Goal: Task Accomplishment & Management: Complete application form

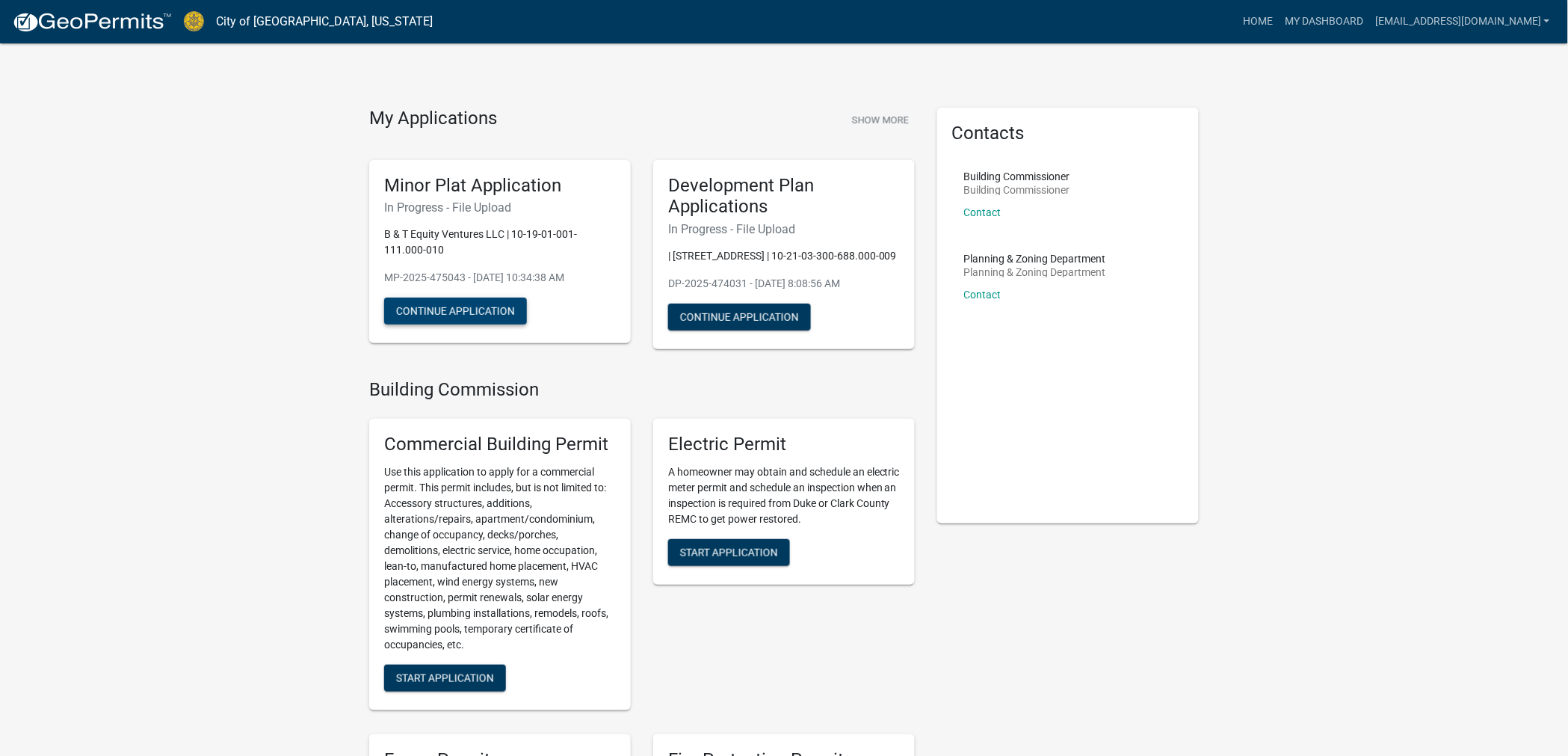
click at [490, 304] on button "Continue Application" at bounding box center [456, 311] width 143 height 27
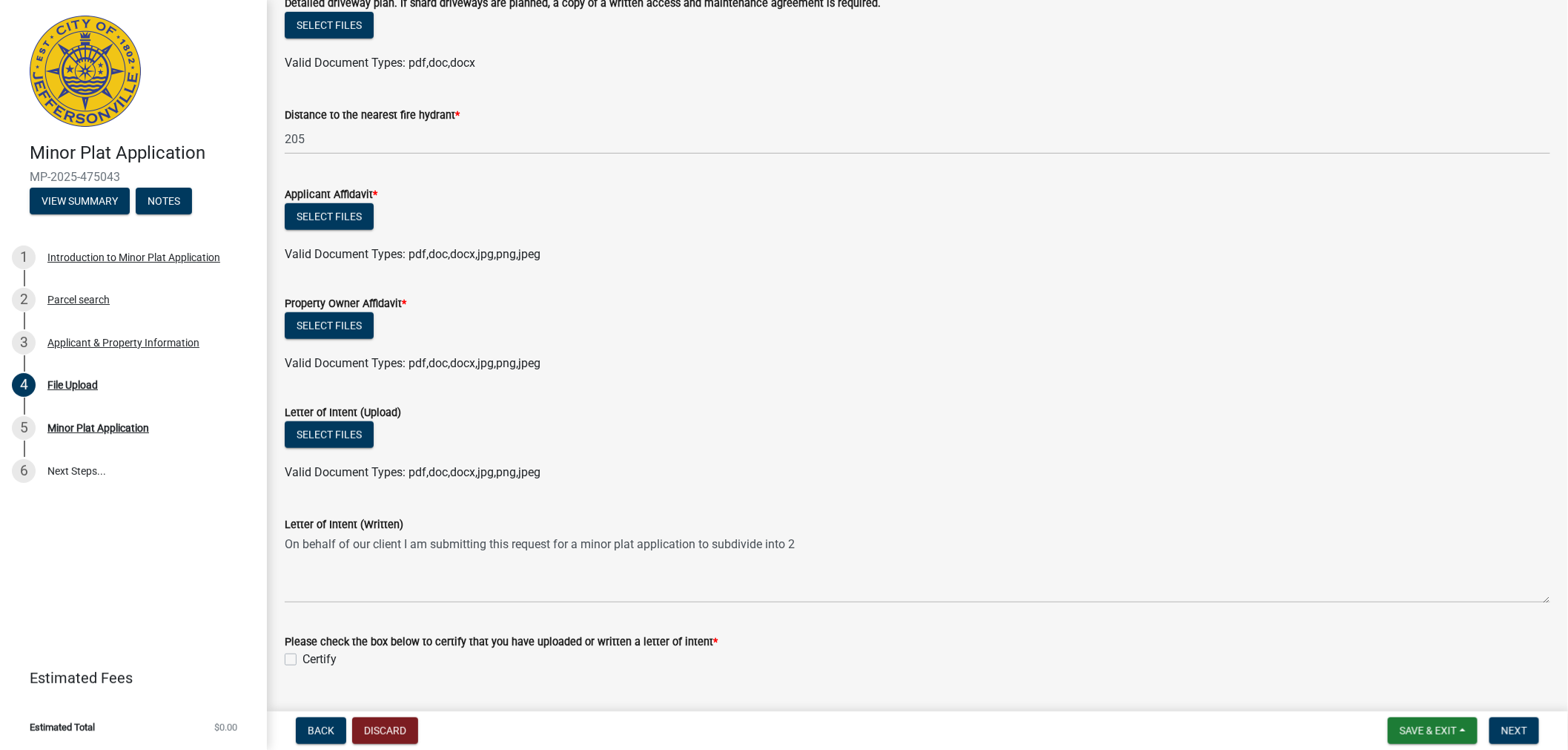
scroll to position [521, 0]
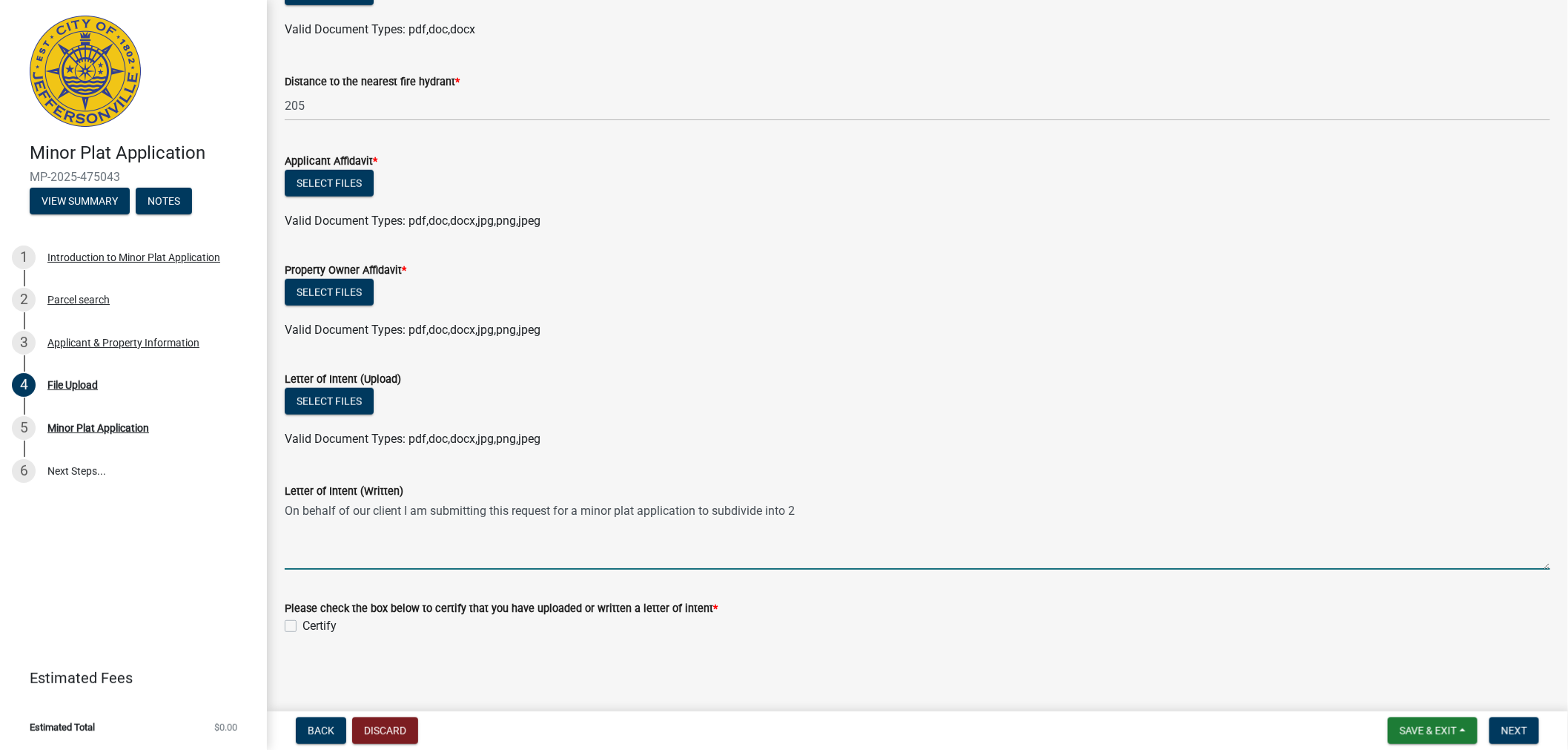
click at [843, 507] on textarea "On behalf of our client I am submitting this request for a minor plat applicati…" at bounding box center [917, 534] width 1266 height 69
type textarea "On behalf of our client I am submitting this request for a minor plat applicati…"
click at [303, 623] on label "Certify" at bounding box center [320, 626] width 34 height 18
click at [303, 623] on input "Certify" at bounding box center [307, 622] width 10 height 10
checkbox input "true"
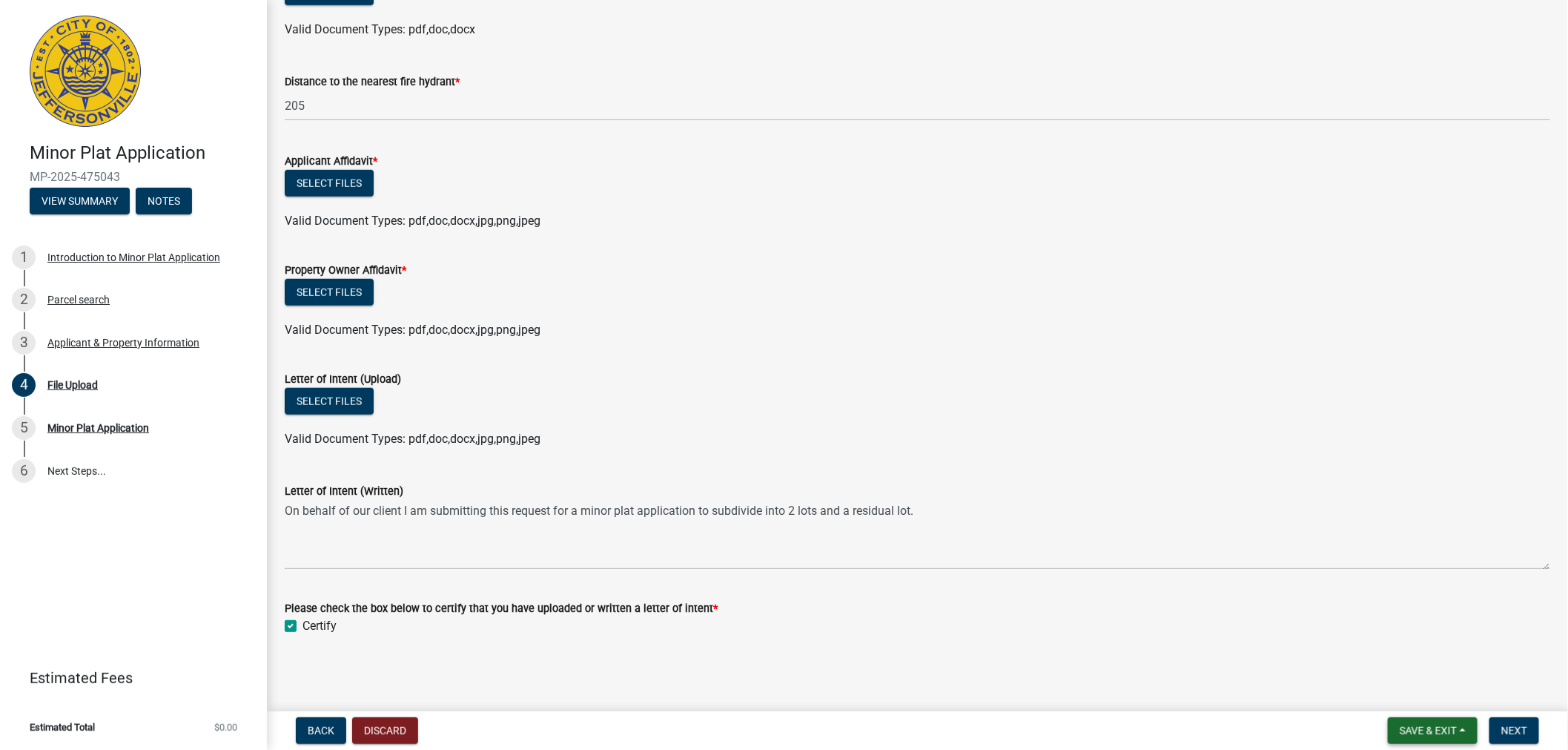
click at [1415, 728] on span "Save & Exit" at bounding box center [1428, 731] width 57 height 12
click at [1403, 730] on span "Save & Exit" at bounding box center [1428, 731] width 57 height 12
click at [1418, 722] on button "Save & Exit" at bounding box center [1433, 730] width 90 height 27
click at [1419, 700] on button "Save & Exit" at bounding box center [1419, 692] width 119 height 36
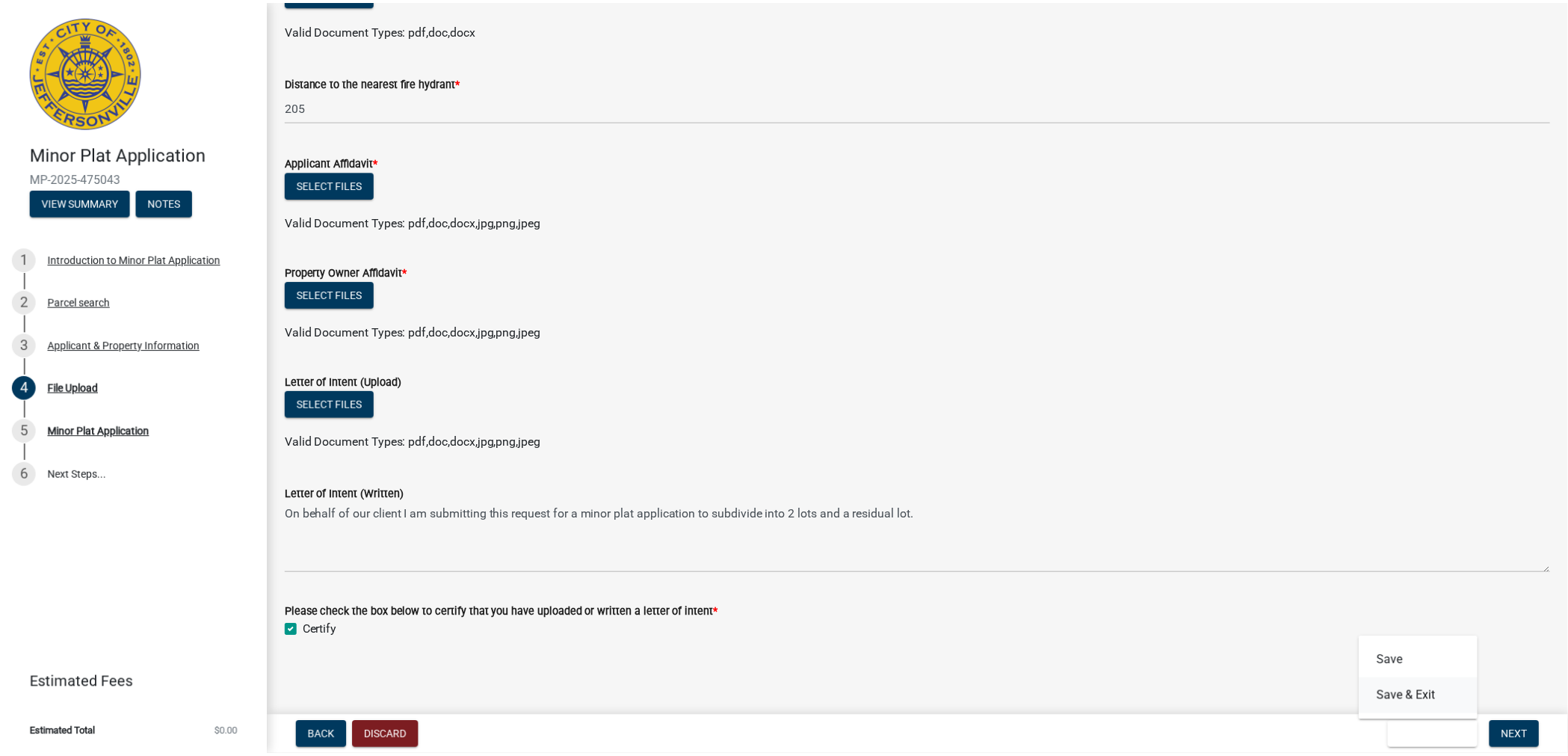
scroll to position [0, 0]
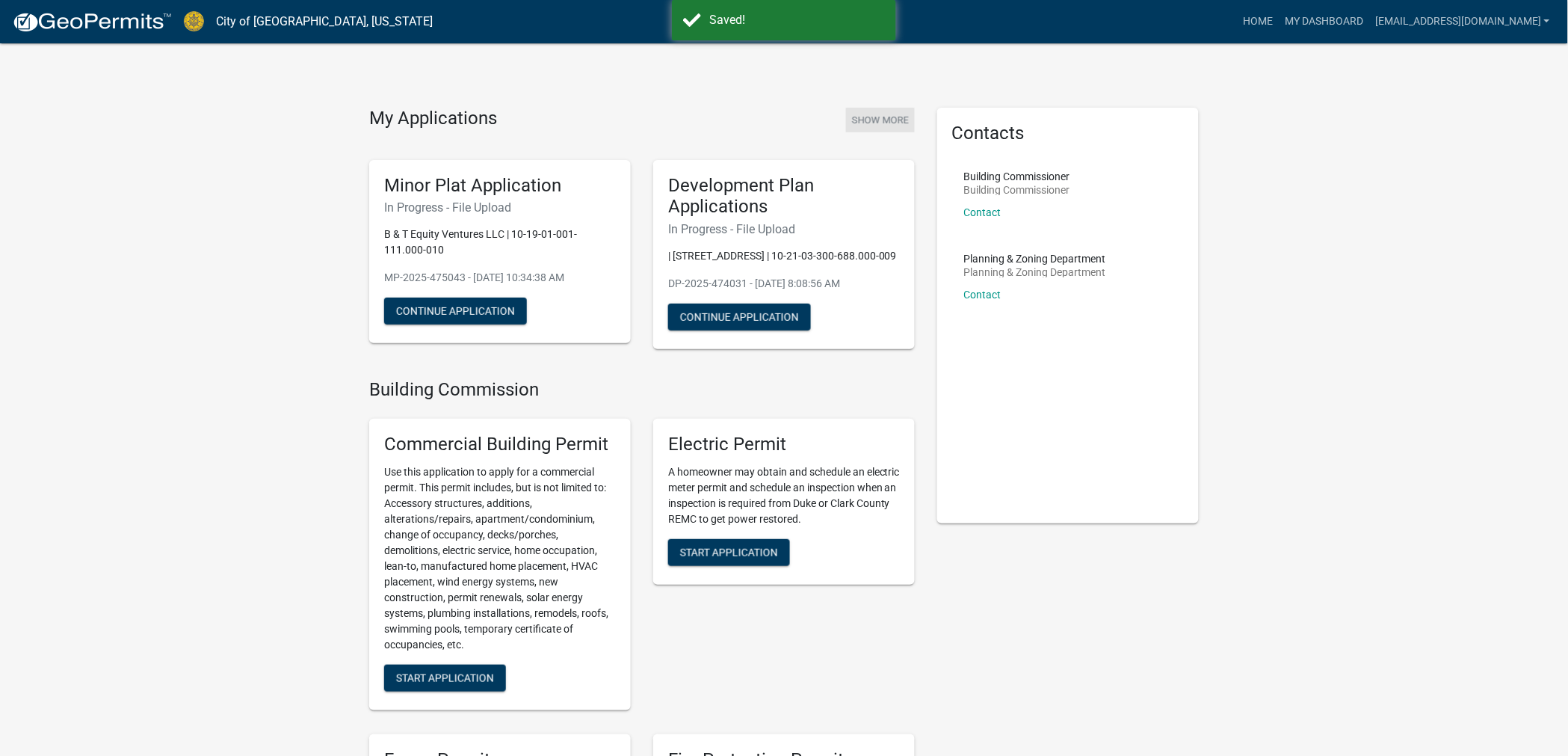
click at [885, 115] on button "Show More" at bounding box center [880, 120] width 68 height 25
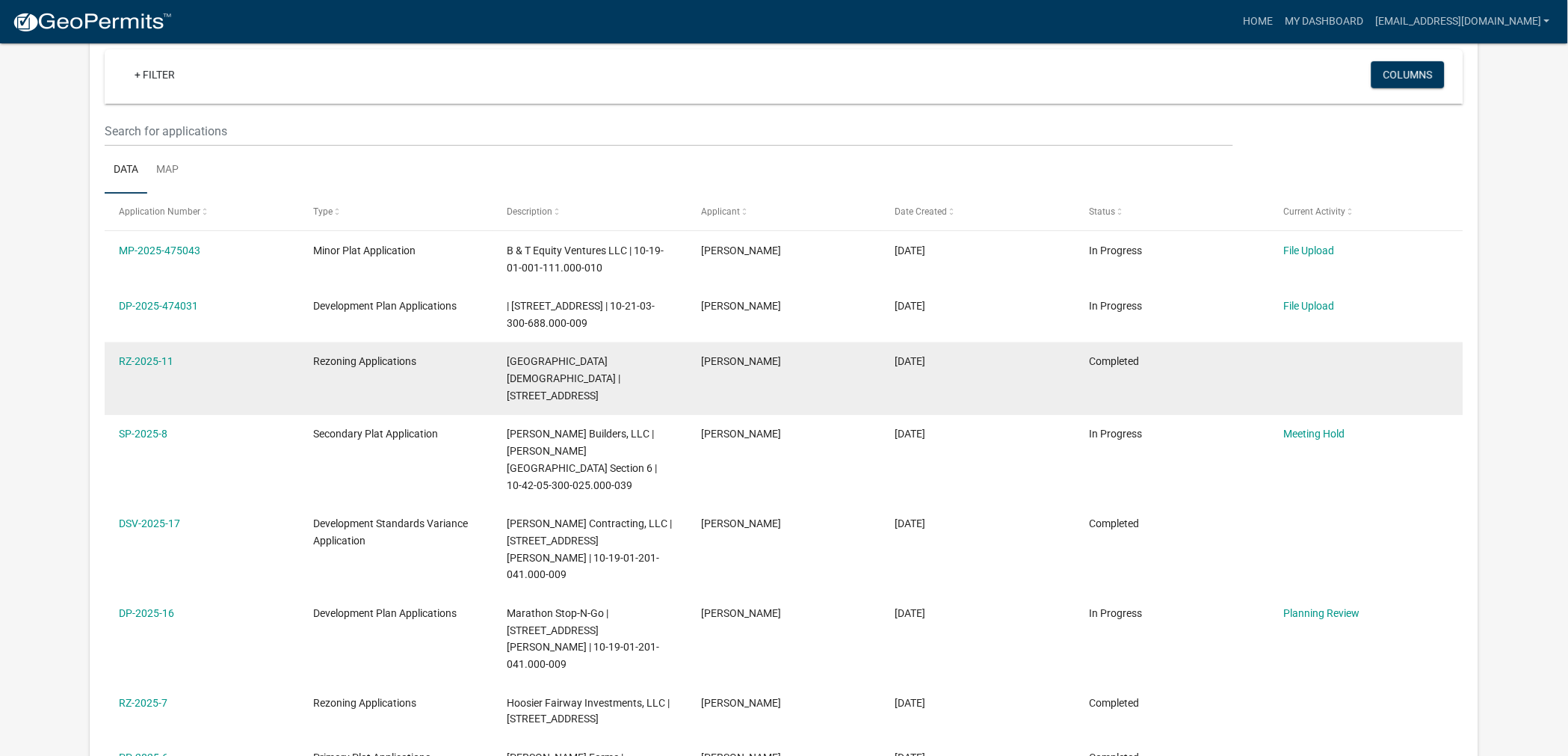
scroll to position [140, 0]
click at [357, 391] on datatable-body-cell "Rezoning Applications" at bounding box center [396, 378] width 194 height 72
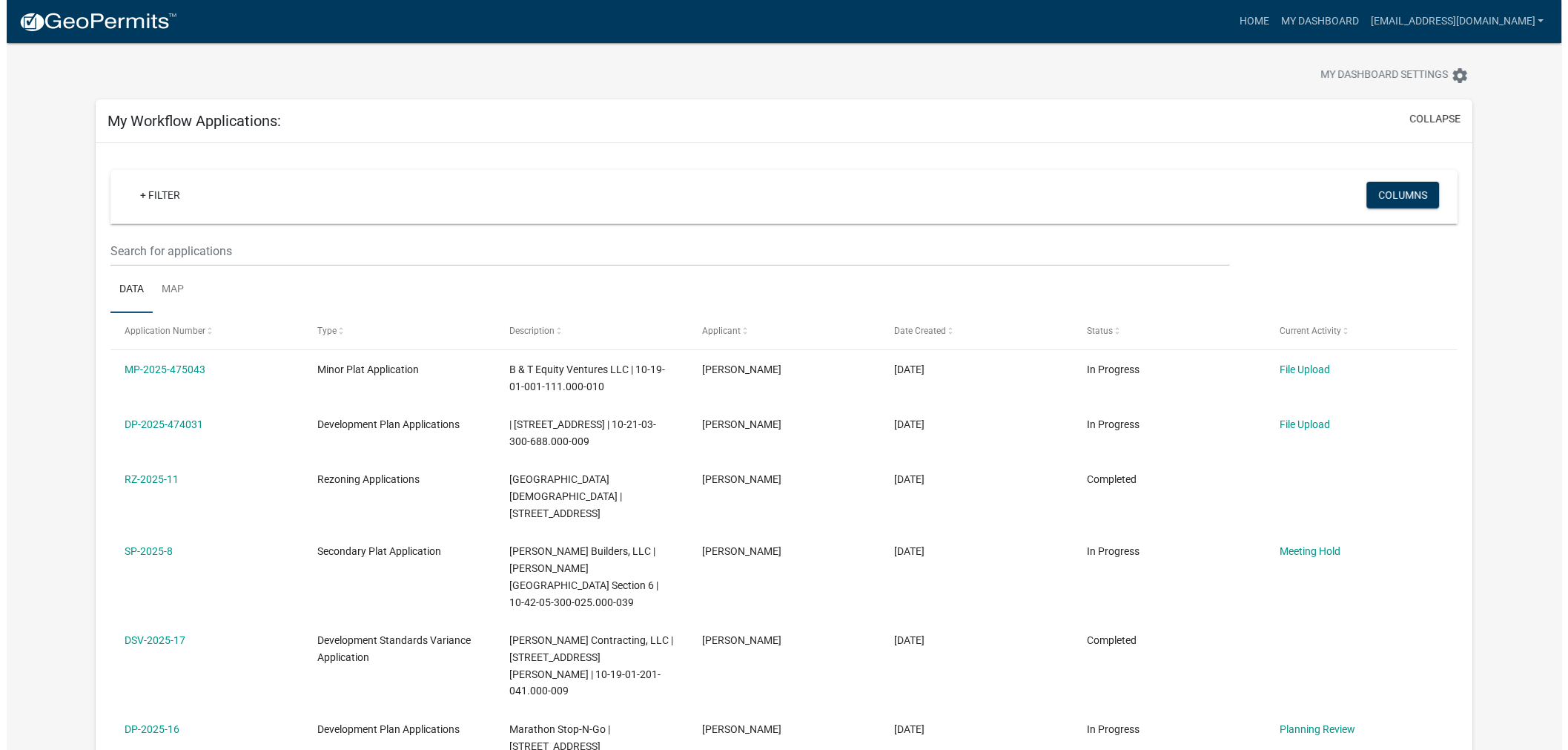
scroll to position [0, 0]
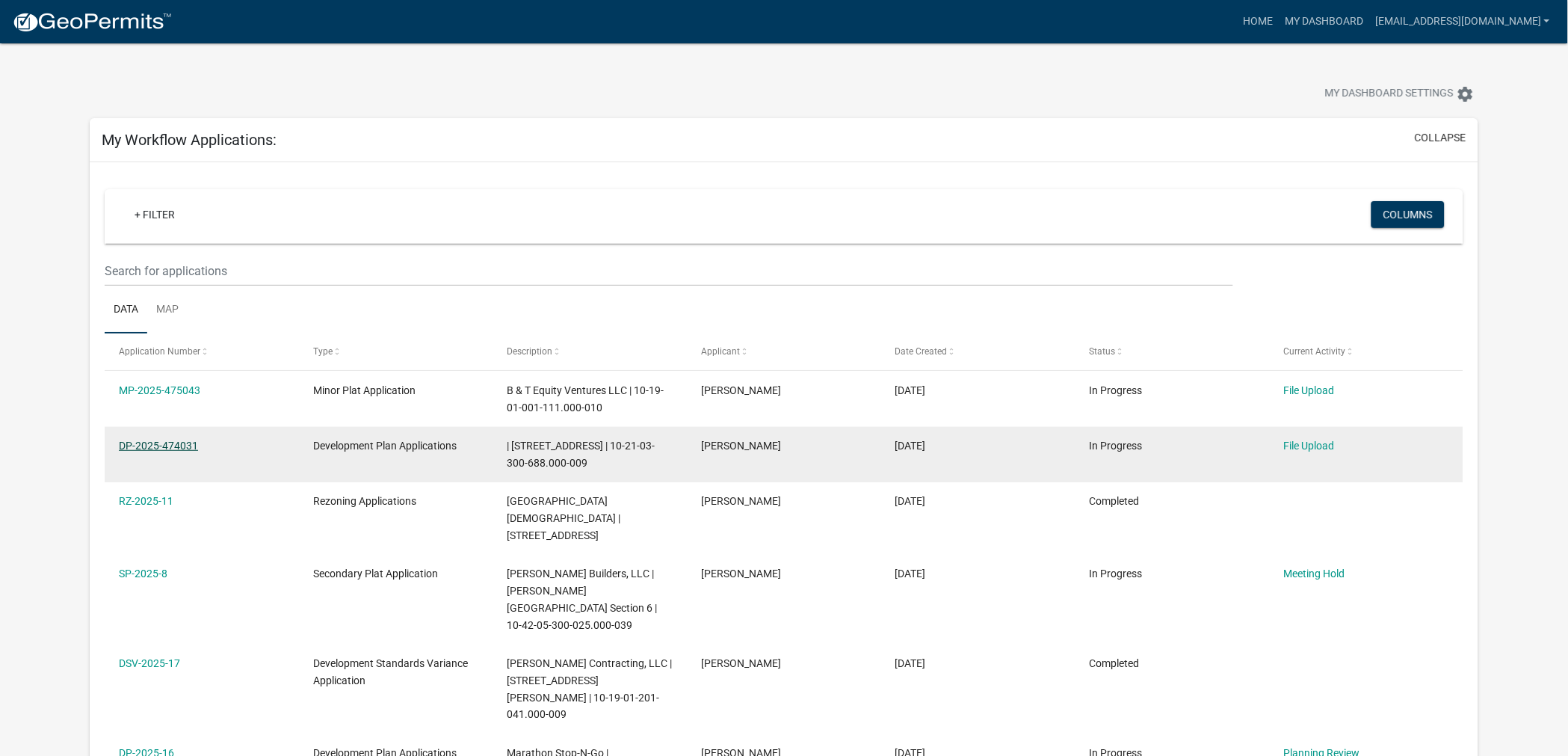
click at [154, 449] on link "DP-2025-474031" at bounding box center [158, 446] width 79 height 12
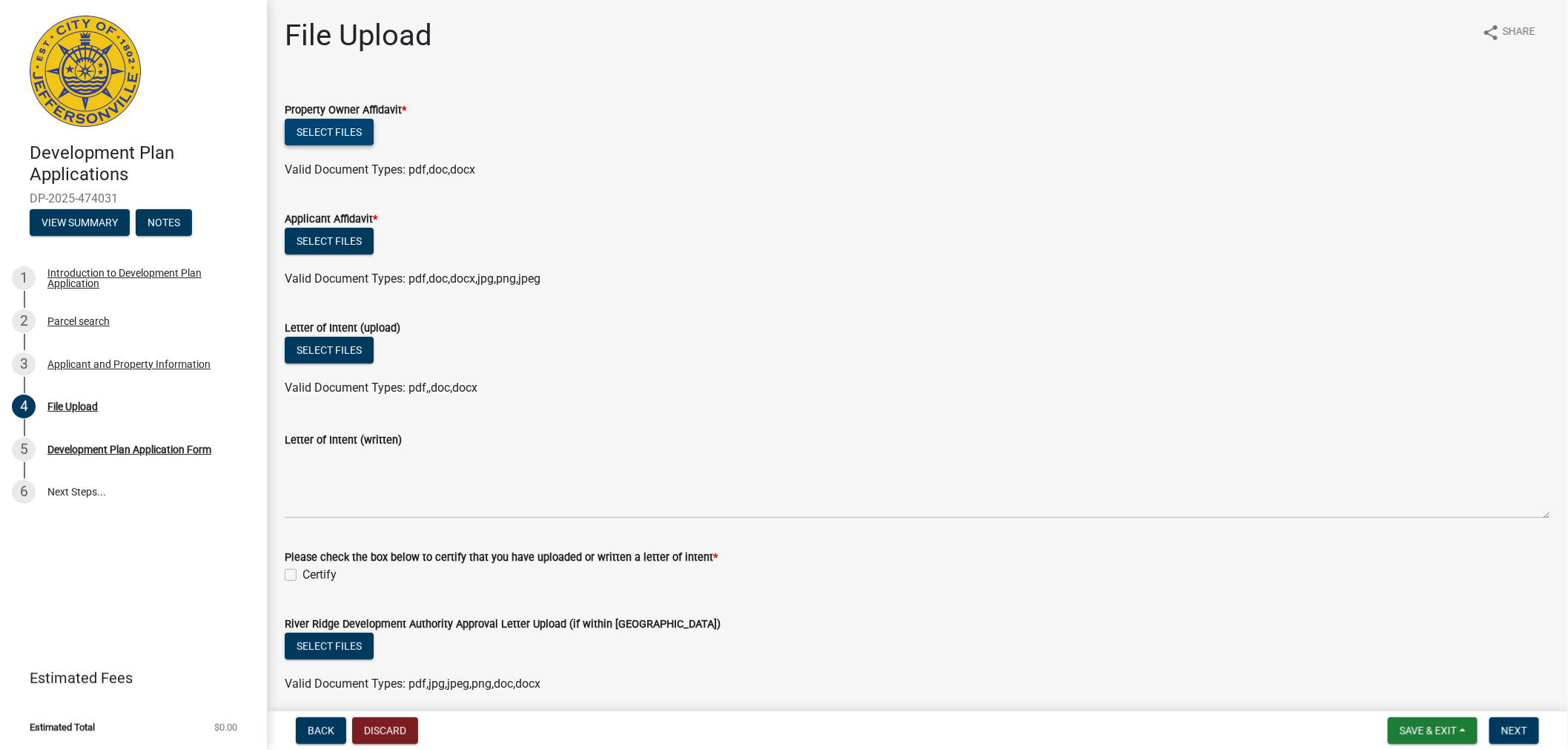
click at [324, 122] on button "Select files" at bounding box center [329, 132] width 89 height 27
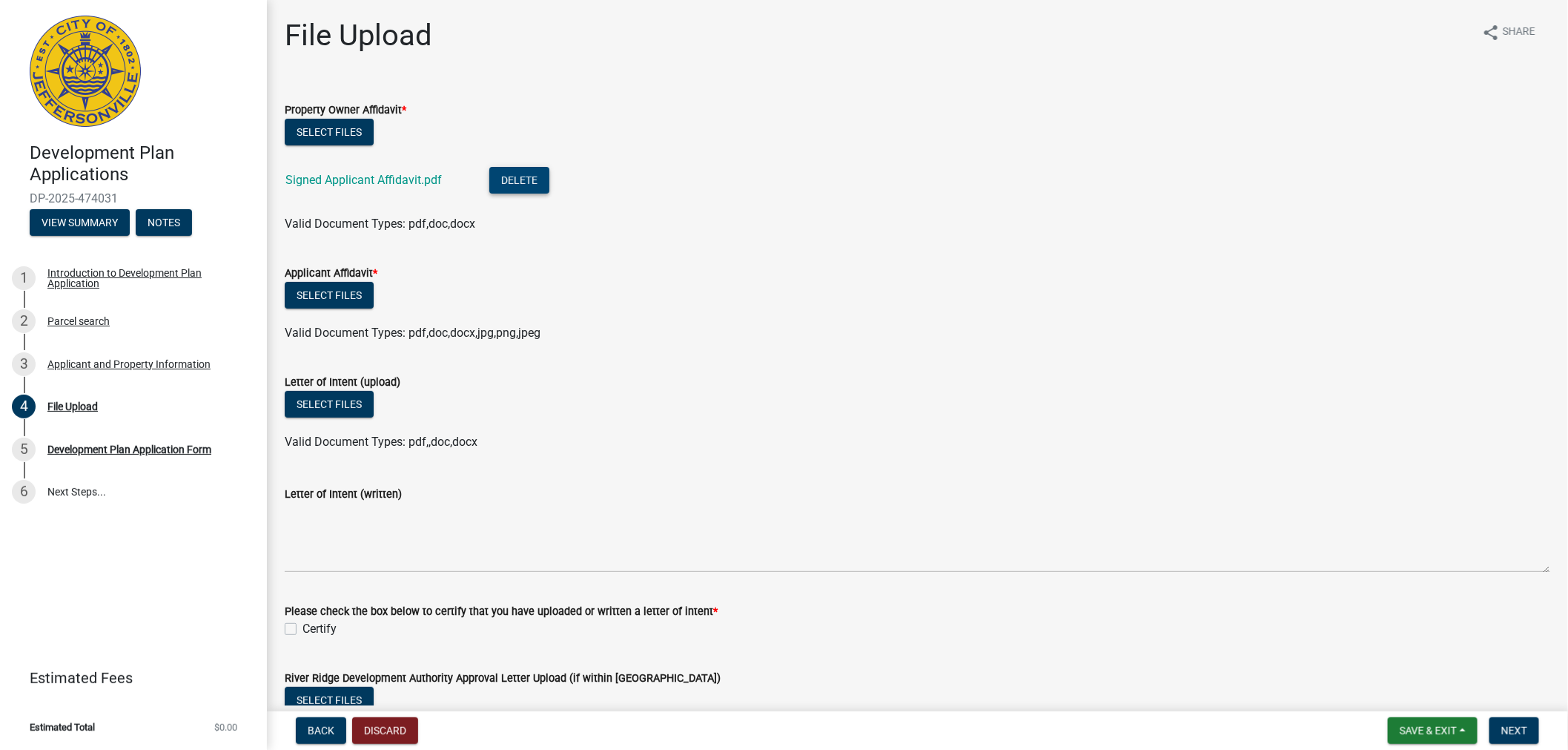
click at [545, 175] on button "Delete" at bounding box center [519, 180] width 60 height 27
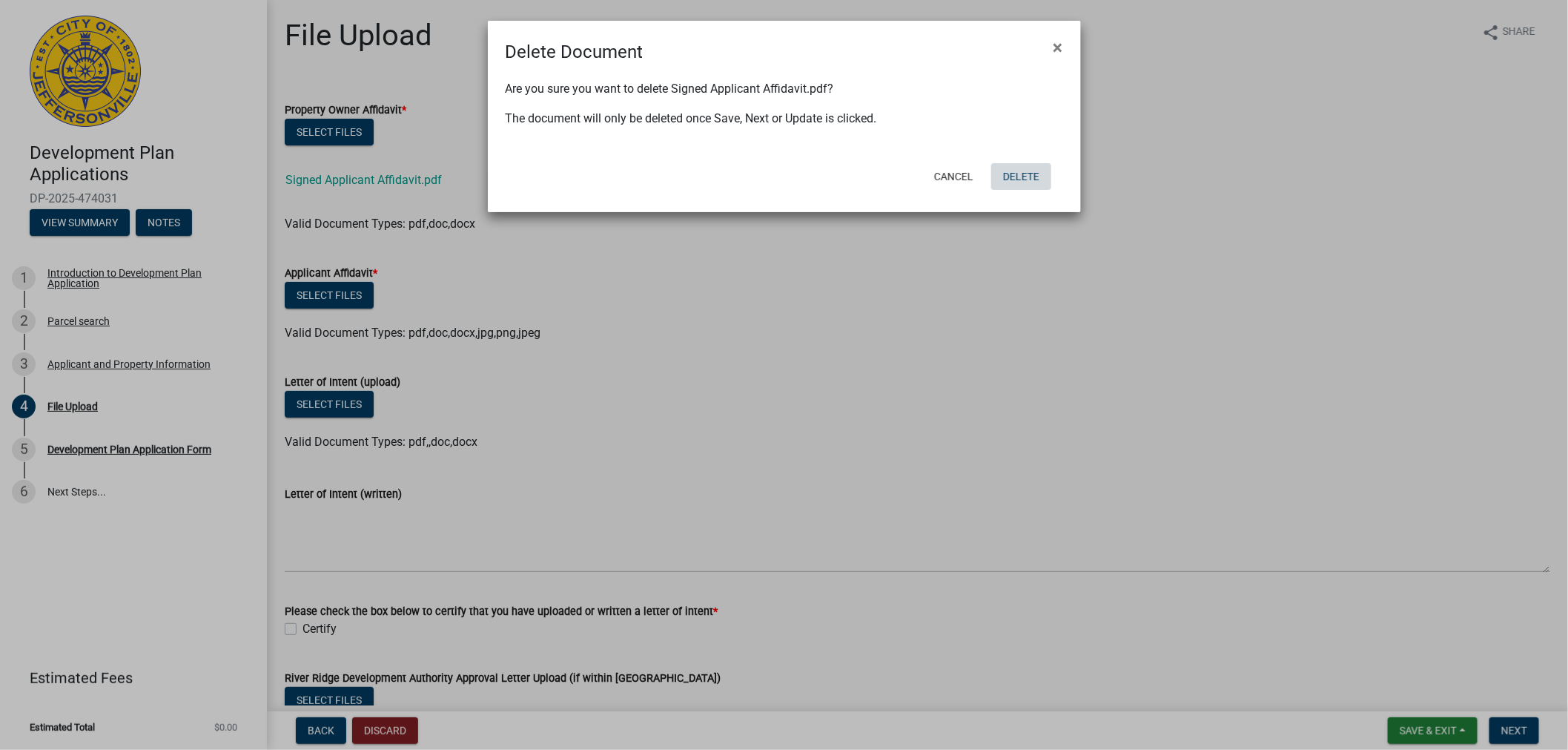
click at [1016, 179] on button "Delete" at bounding box center [1021, 176] width 60 height 27
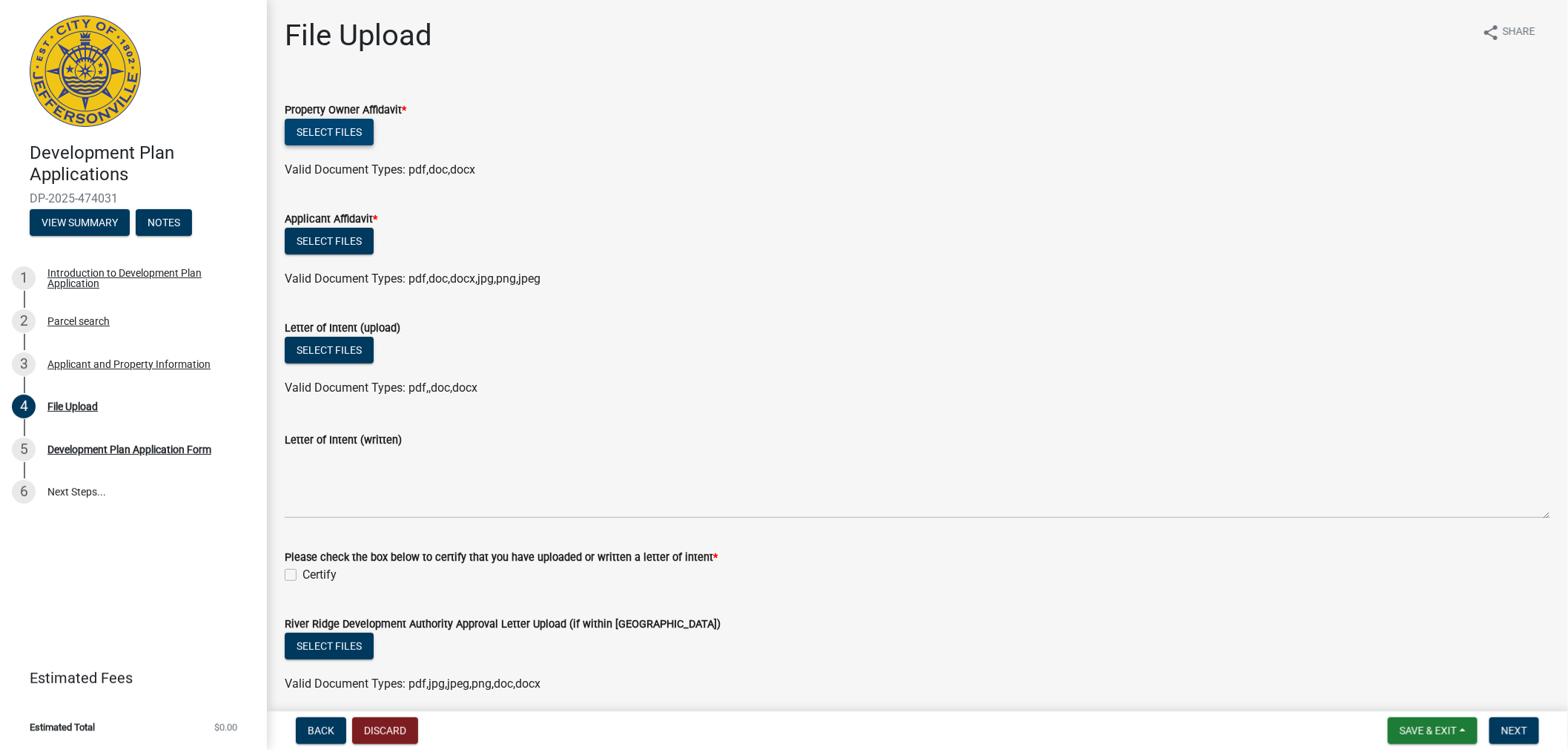
click at [357, 130] on button "Select files" at bounding box center [329, 132] width 89 height 27
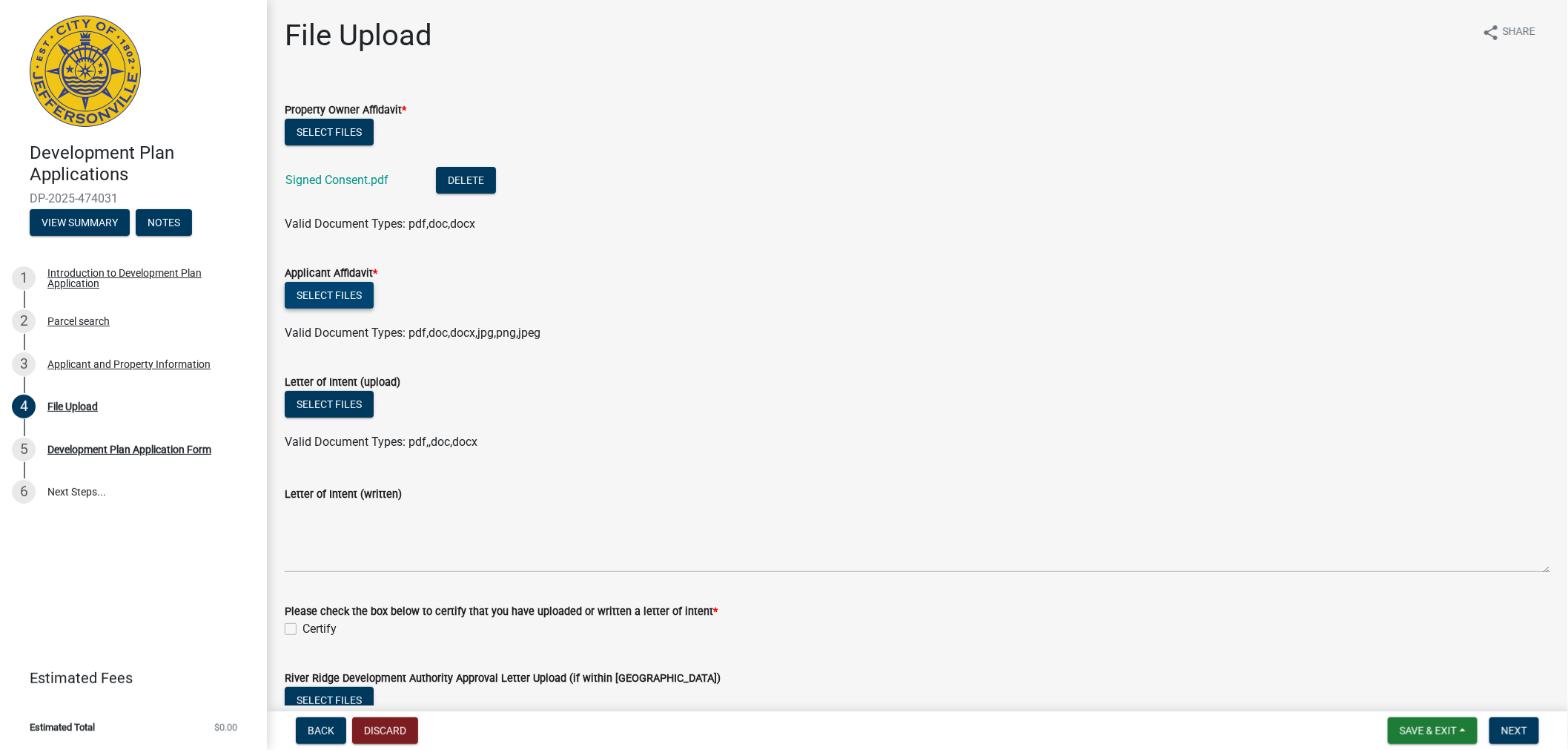
click at [328, 284] on button "Select files" at bounding box center [329, 295] width 89 height 27
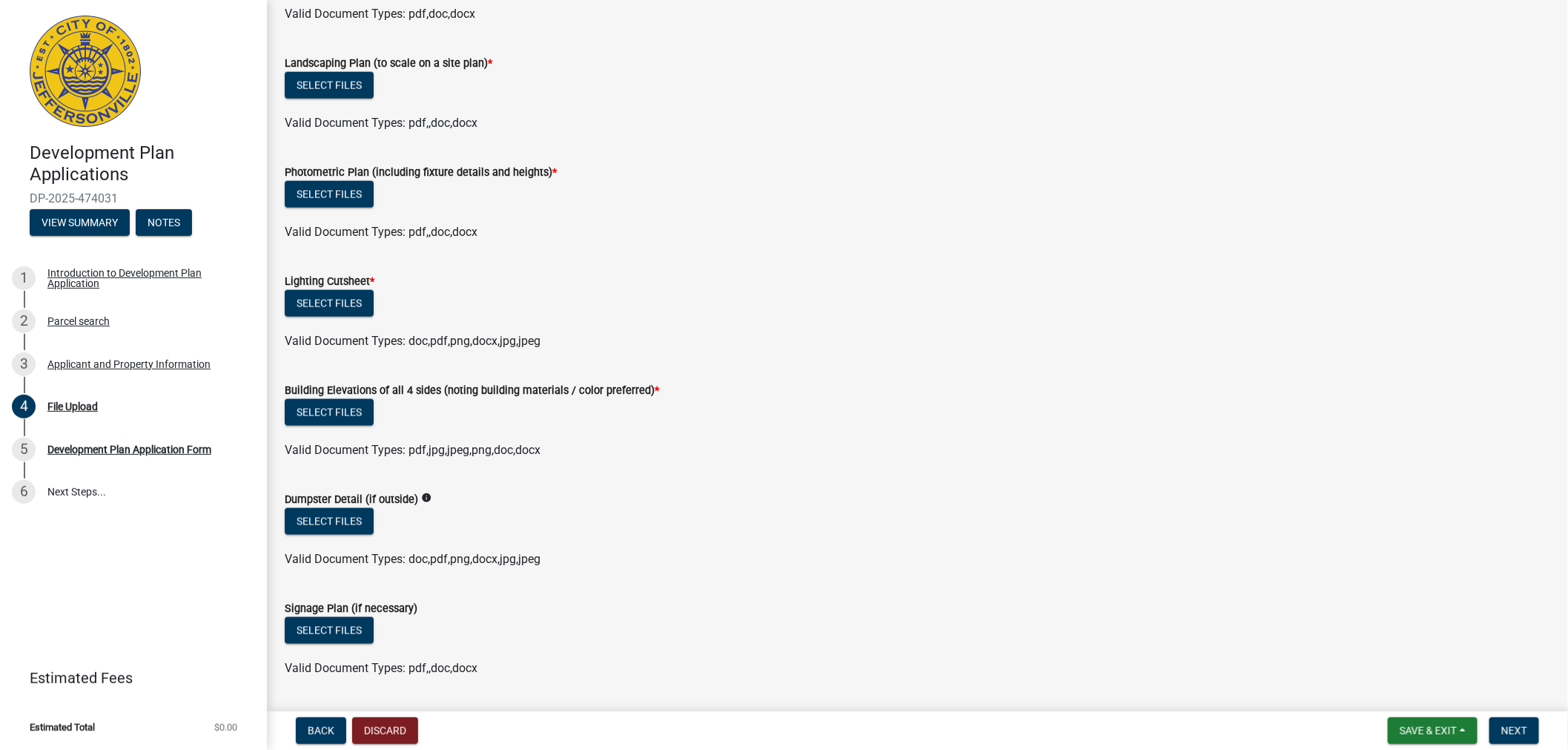
scroll to position [1148, 0]
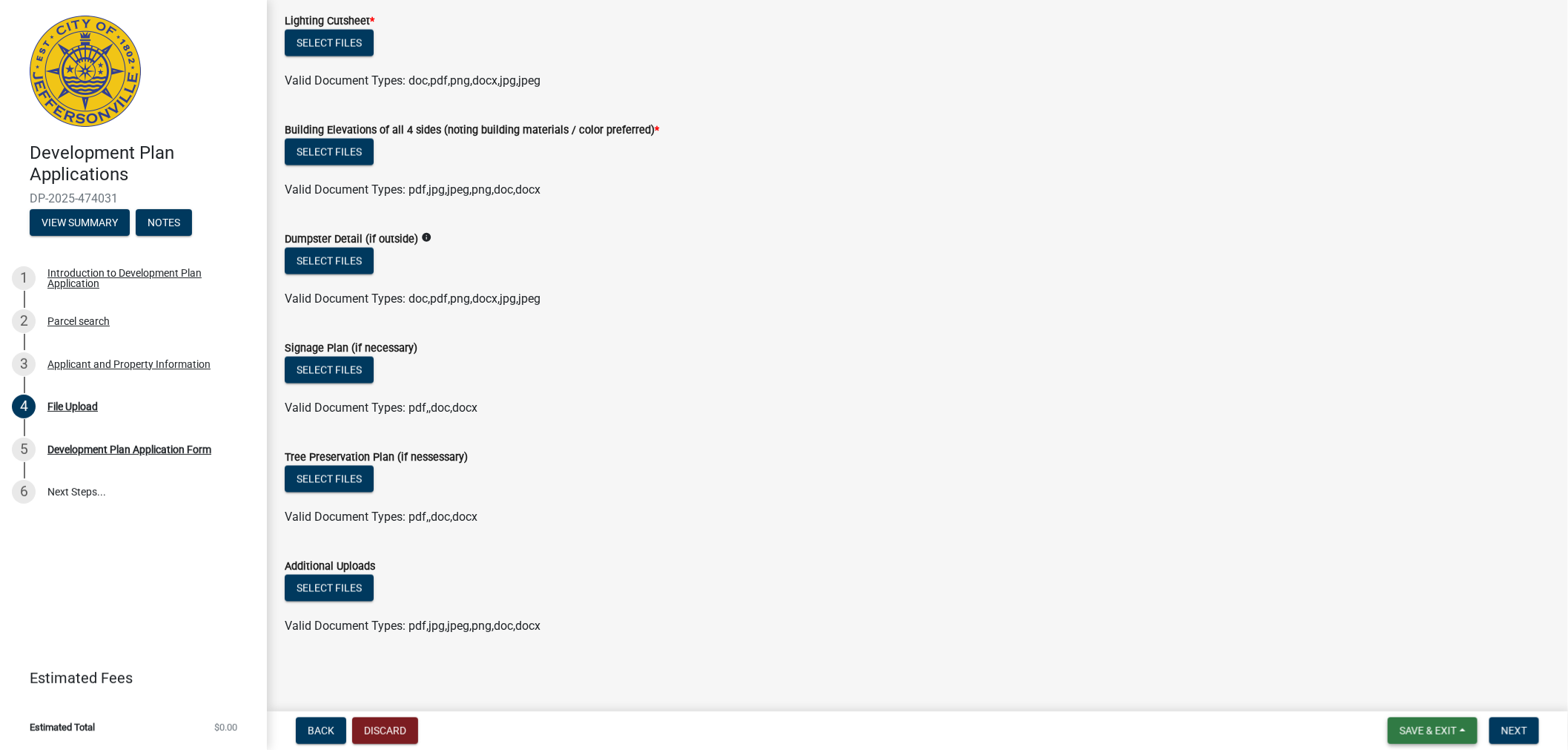
click at [1419, 726] on span "Save & Exit" at bounding box center [1428, 731] width 57 height 12
click at [1397, 686] on button "Save & Exit" at bounding box center [1419, 692] width 119 height 36
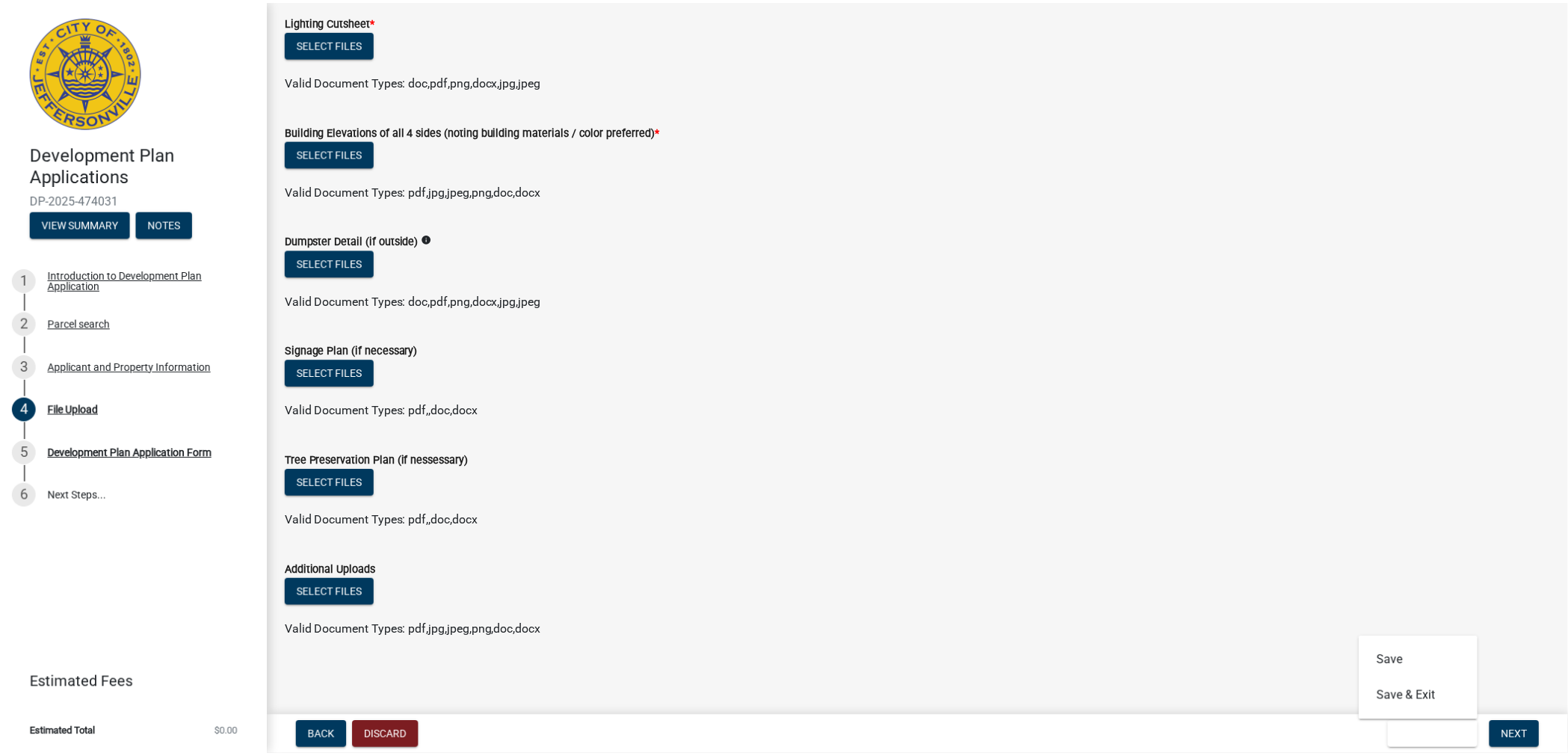
scroll to position [0, 0]
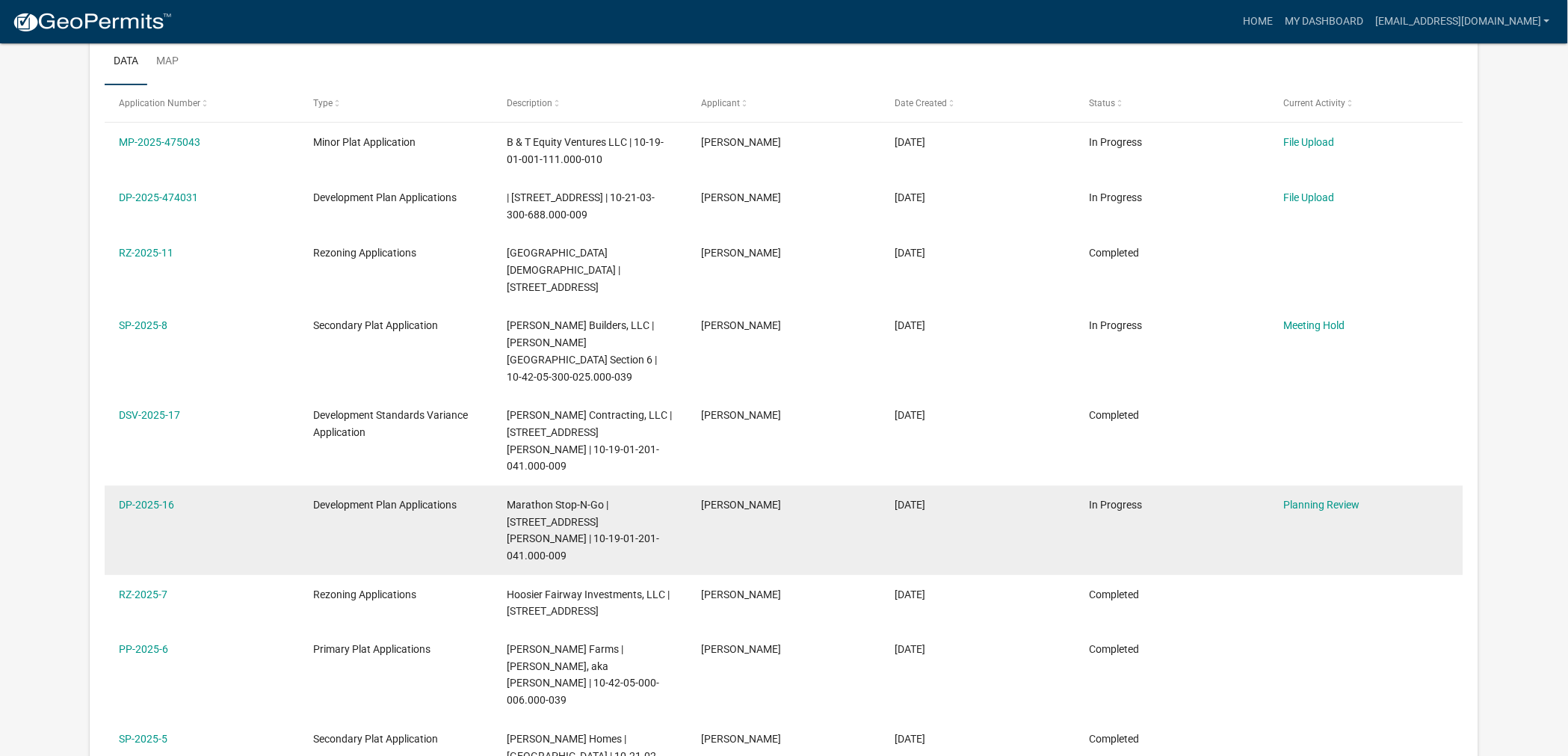
scroll to position [249, 0]
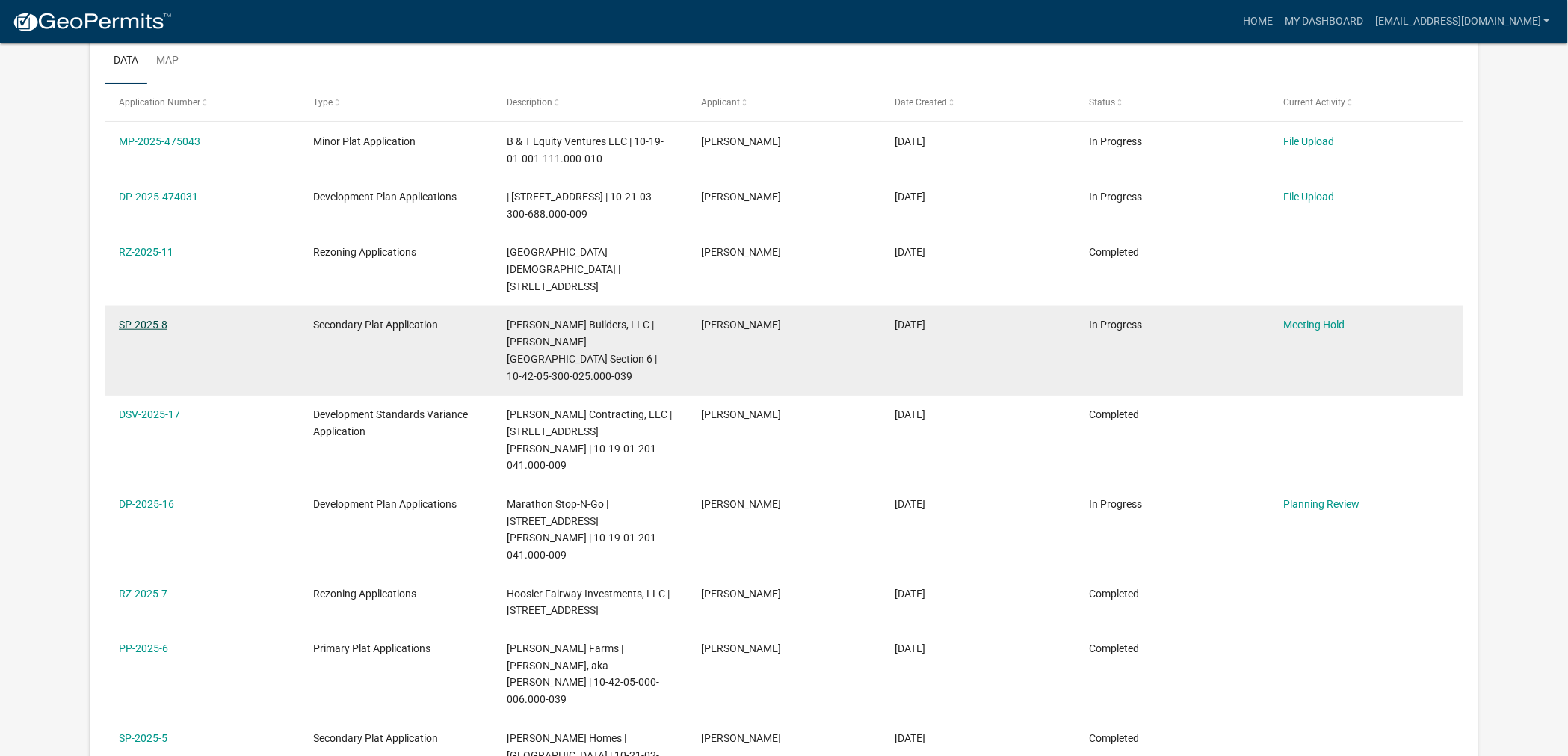
click at [151, 331] on link "SP-2025-8" at bounding box center [143, 325] width 48 height 12
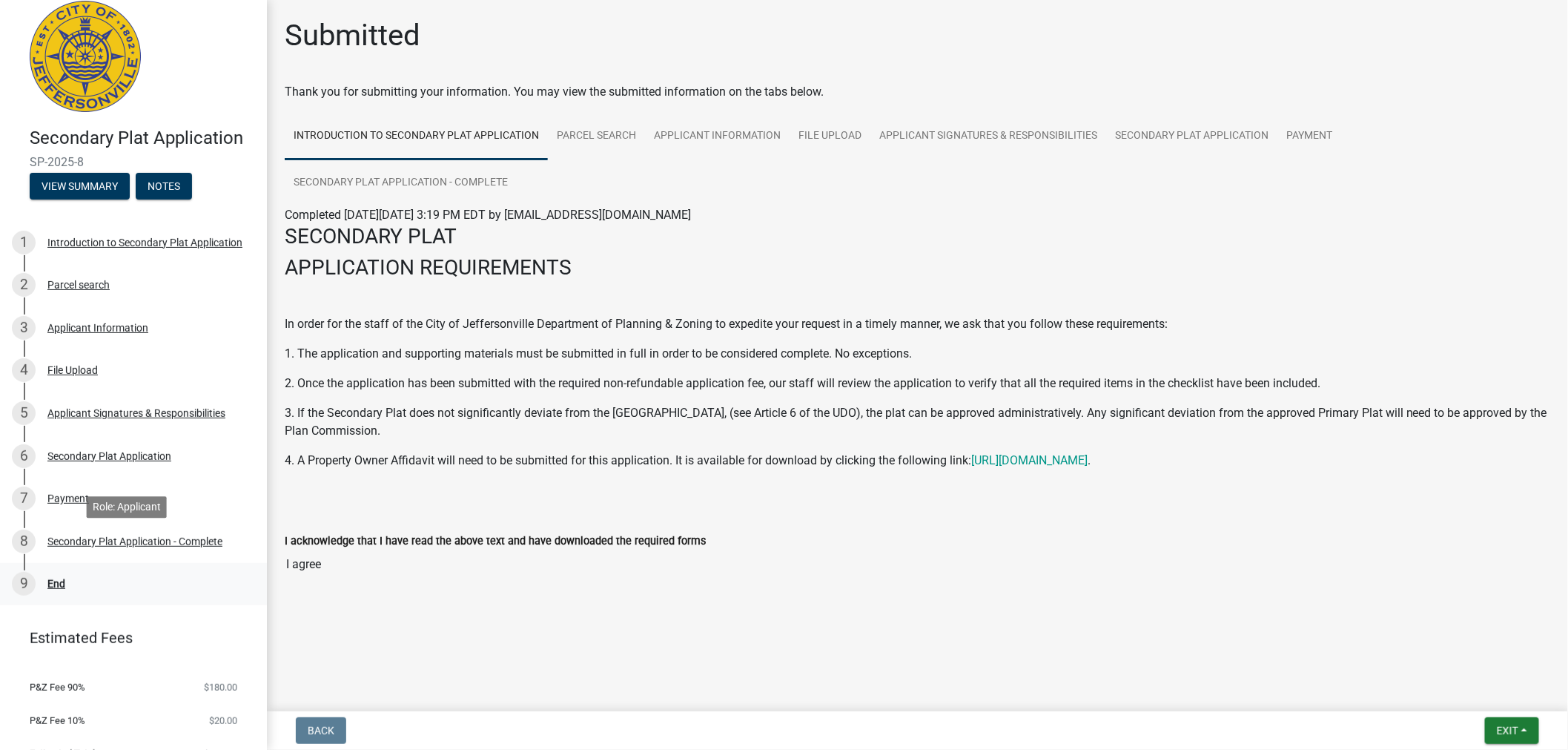
scroll to position [40, 0]
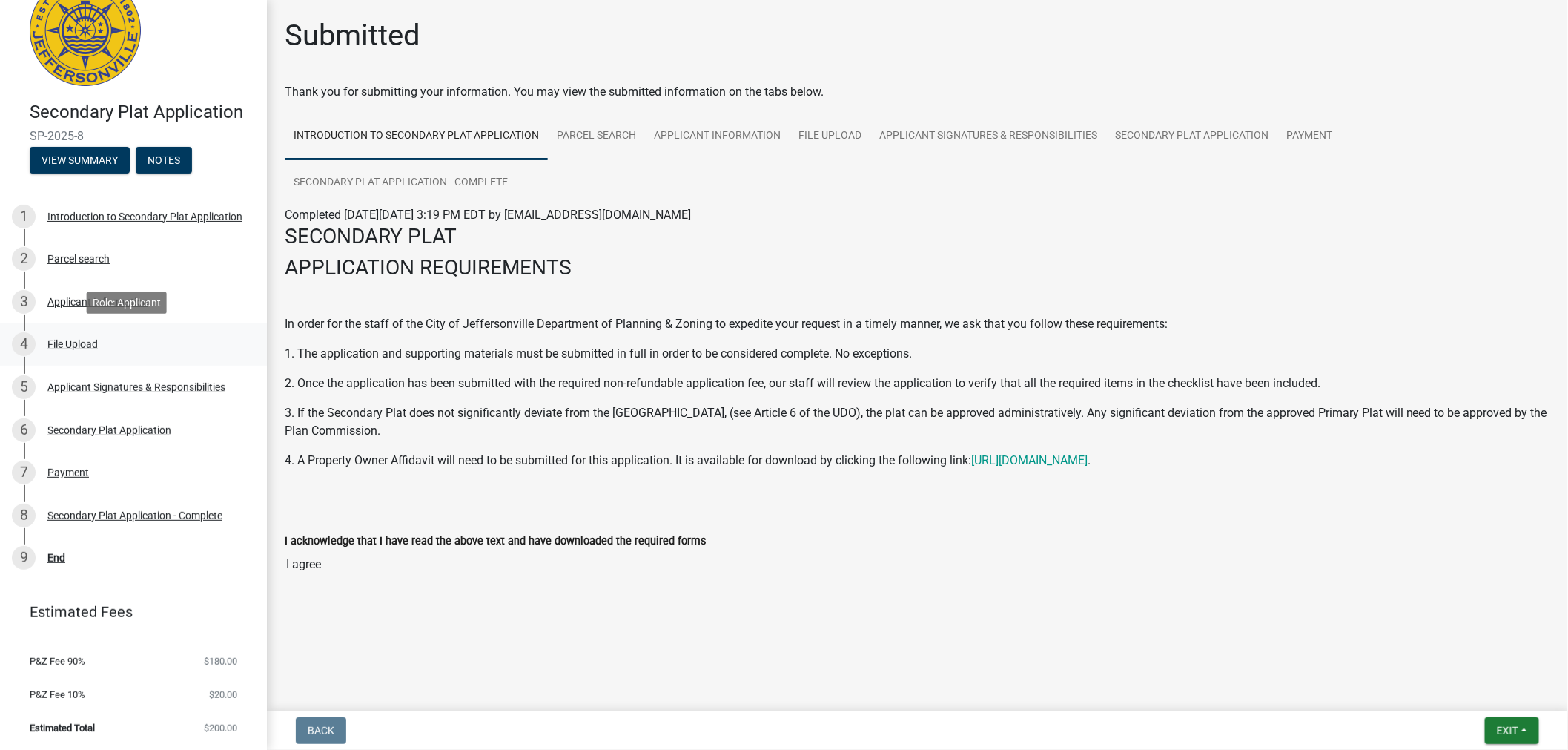
click at [72, 342] on div "File Upload" at bounding box center [72, 344] width 50 height 11
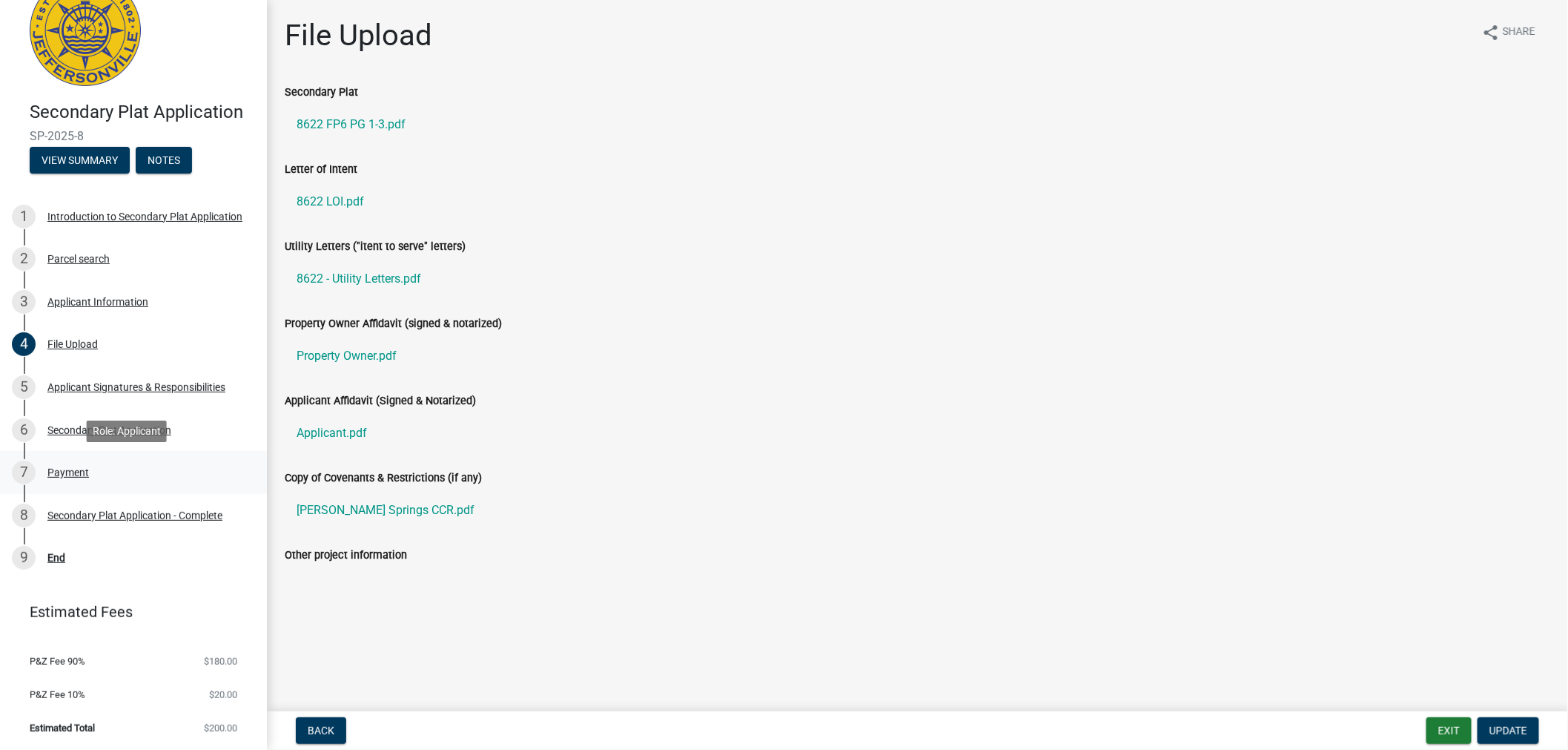
click at [83, 478] on div "7 Payment" at bounding box center [127, 472] width 231 height 24
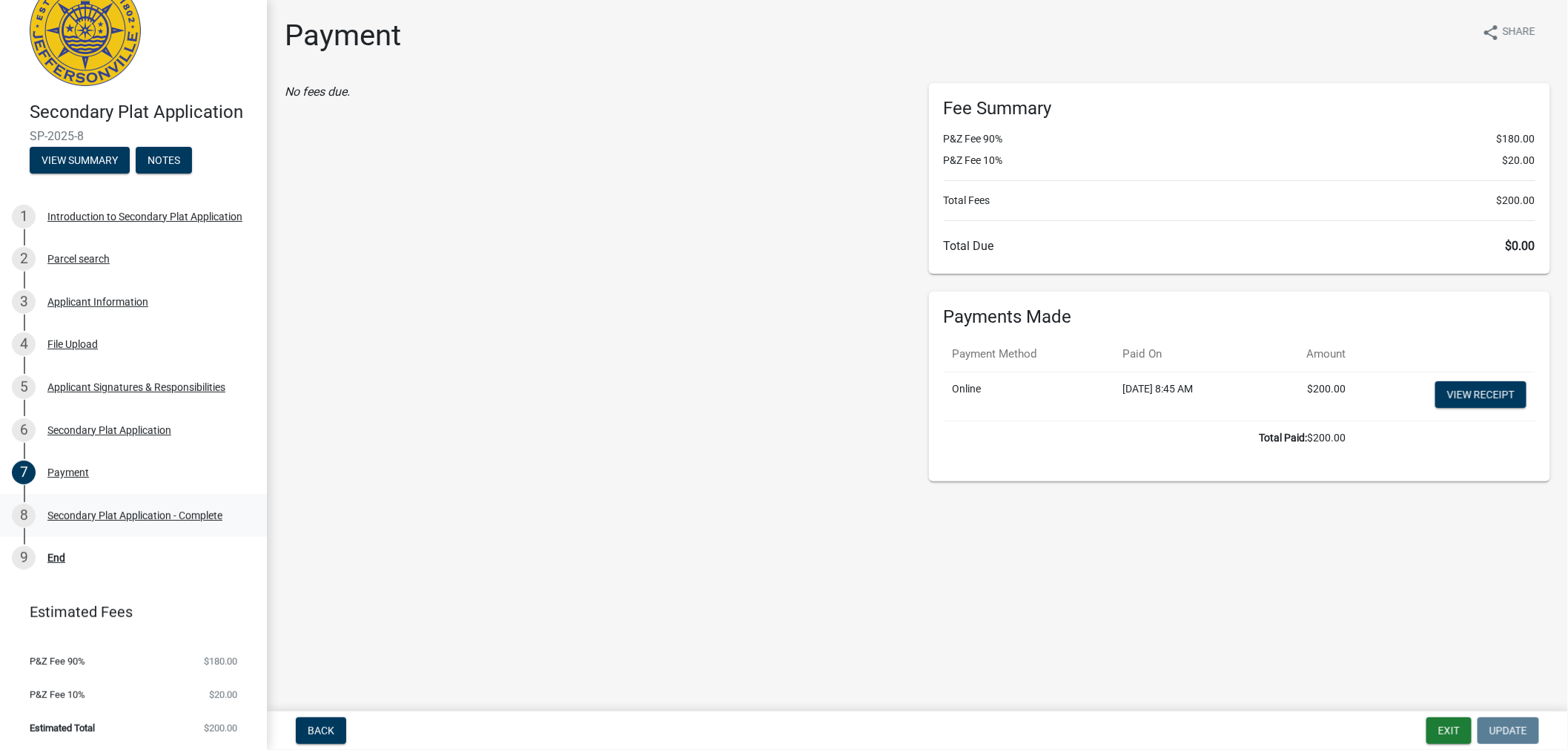
click at [85, 521] on div "8 Secondary Plat Application - Complete" at bounding box center [127, 515] width 231 height 24
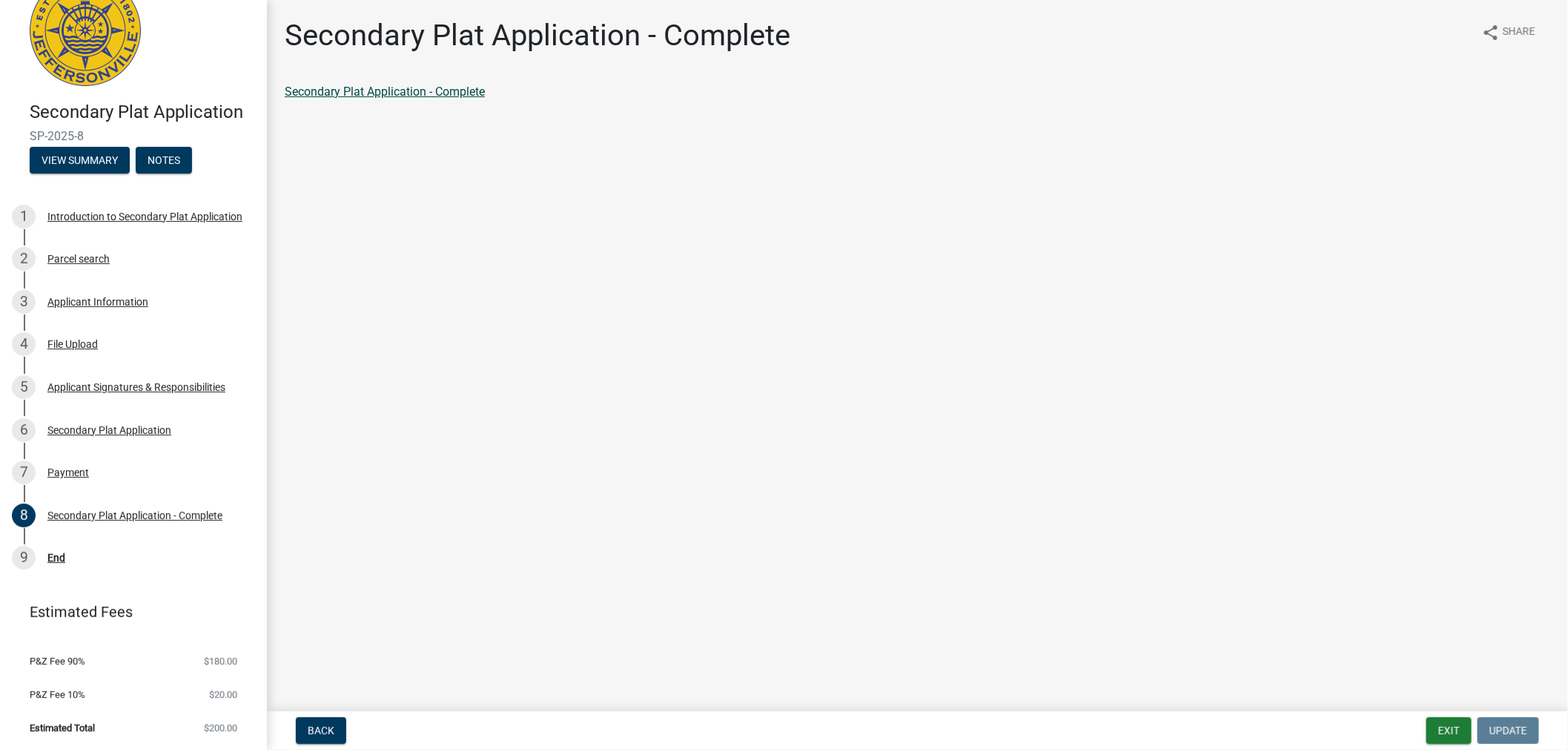
click at [423, 88] on link "Secondary Plat Application - Complete" at bounding box center [384, 92] width 201 height 14
